Goal: Navigation & Orientation: Understand site structure

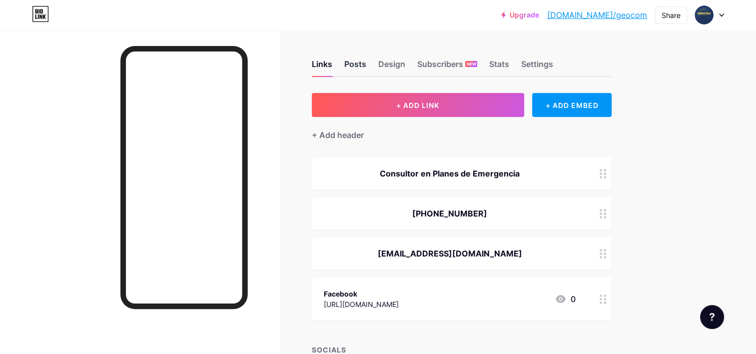
click at [361, 64] on div "Posts" at bounding box center [355, 67] width 22 height 18
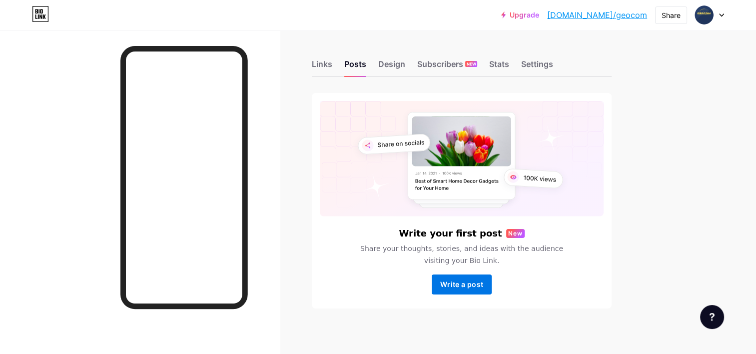
click at [458, 286] on span "Write a post" at bounding box center [461, 284] width 43 height 8
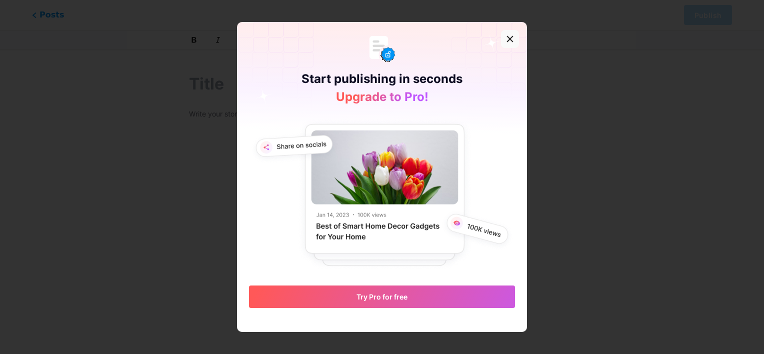
click at [507, 38] on icon at bounding box center [509, 38] width 5 height 5
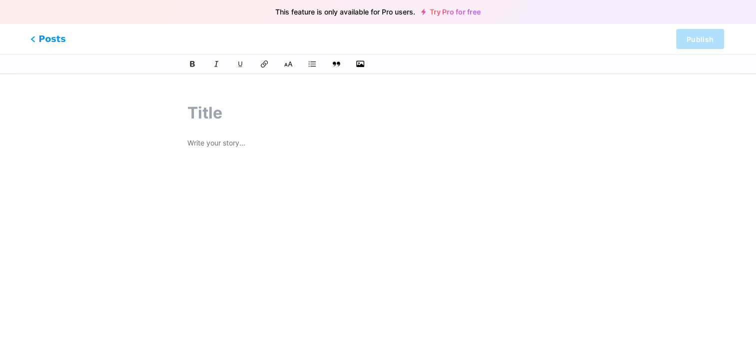
drag, startPoint x: 28, startPoint y: 34, endPoint x: 47, endPoint y: 42, distance: 21.3
click at [39, 40] on div "Posts Publish" at bounding box center [378, 39] width 756 height 30
click at [45, 40] on span "Posts" at bounding box center [47, 38] width 35 height 13
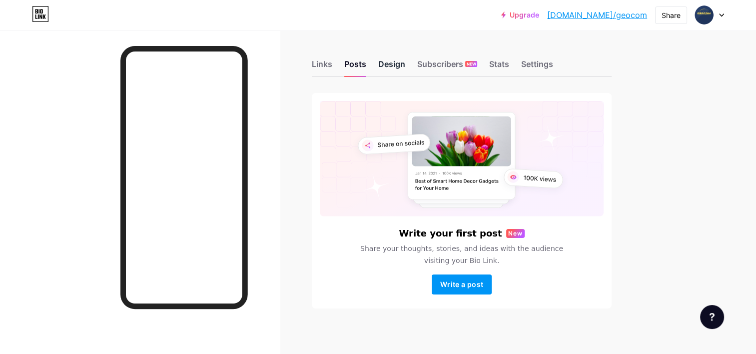
click at [396, 68] on div "Design" at bounding box center [391, 67] width 27 height 18
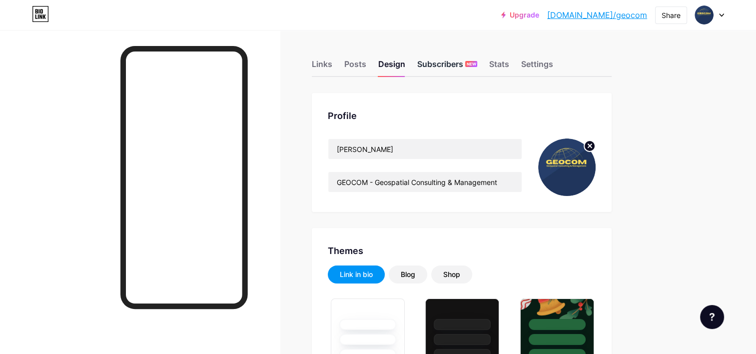
click at [452, 63] on div "Subscribers NEW" at bounding box center [447, 67] width 60 height 18
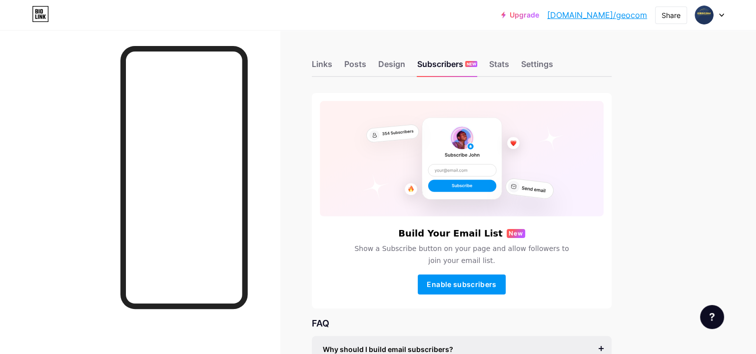
click at [504, 56] on div "Links Posts Design Subscribers NEW Stats Settings" at bounding box center [462, 59] width 300 height 35
click at [502, 62] on div "Stats" at bounding box center [499, 67] width 20 height 18
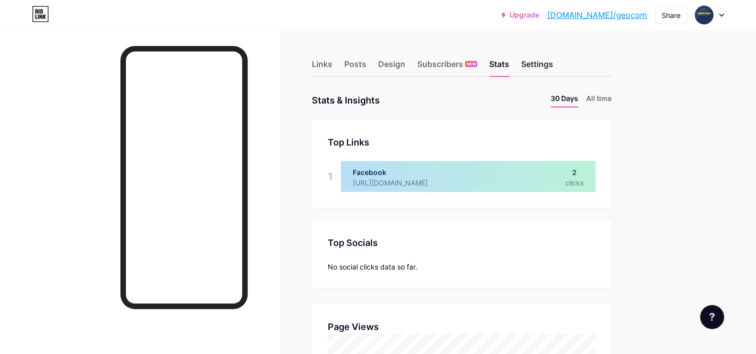
click at [541, 60] on div "Settings" at bounding box center [537, 67] width 32 height 18
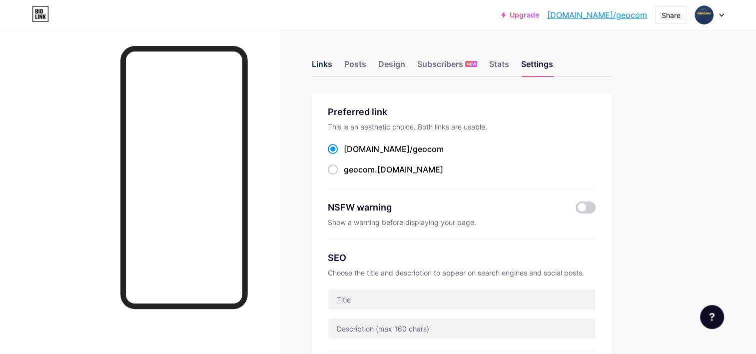
click at [313, 60] on div "Links" at bounding box center [322, 67] width 20 height 18
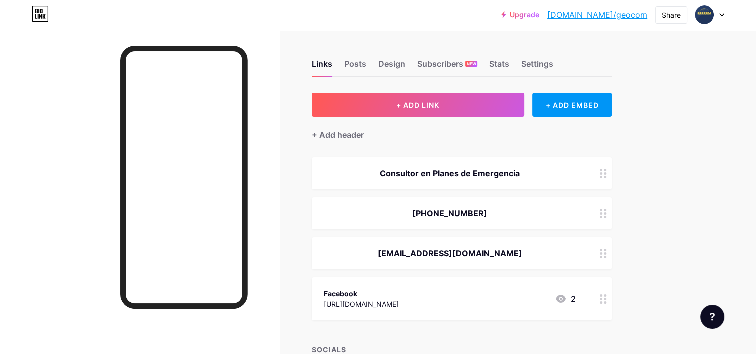
click at [473, 171] on div "Consultor en Planes de Emergencia" at bounding box center [450, 173] width 252 height 12
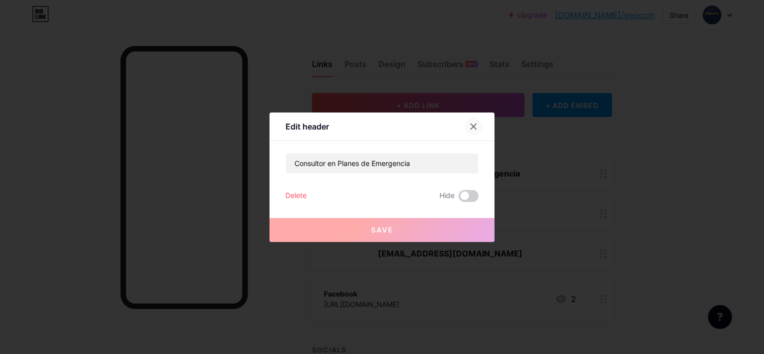
click at [471, 125] on icon at bounding box center [473, 125] width 5 height 5
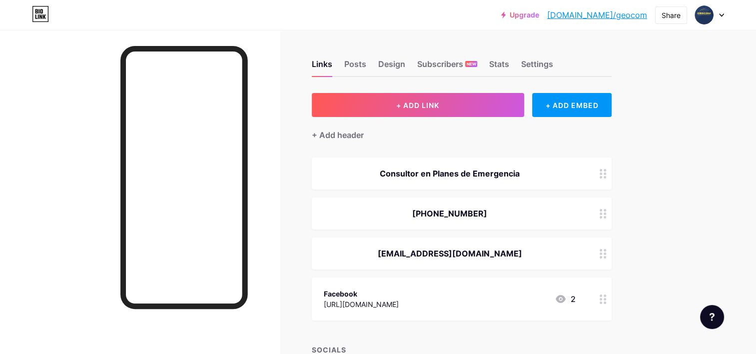
drag, startPoint x: 661, startPoint y: 47, endPoint x: 657, endPoint y: 35, distance: 12.6
click at [661, 48] on div "Upgrade [DOMAIN_NAME]/geocom... [DOMAIN_NAME]/geocom Share Switch accounts [PER…" at bounding box center [378, 218] width 756 height 437
